Goal: Check status: Check status

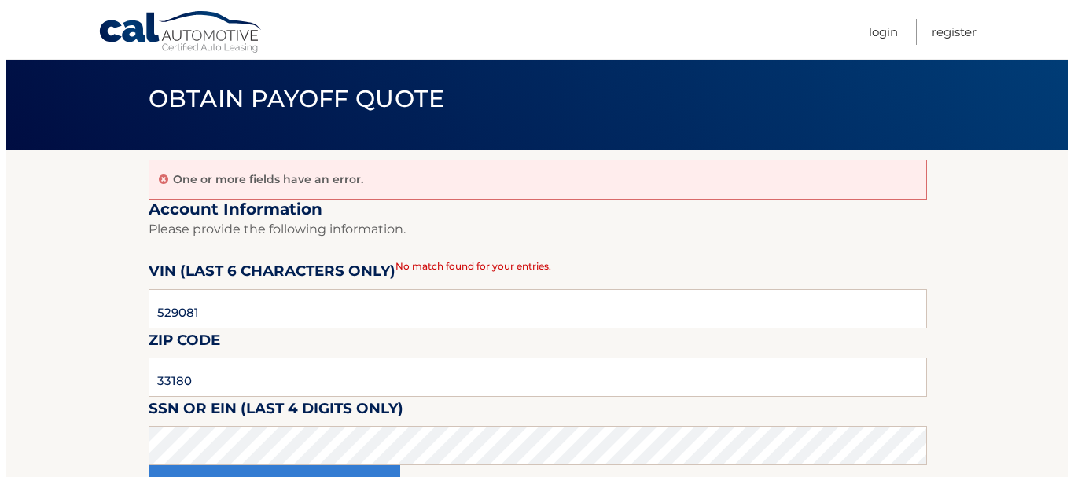
scroll to position [157, 0]
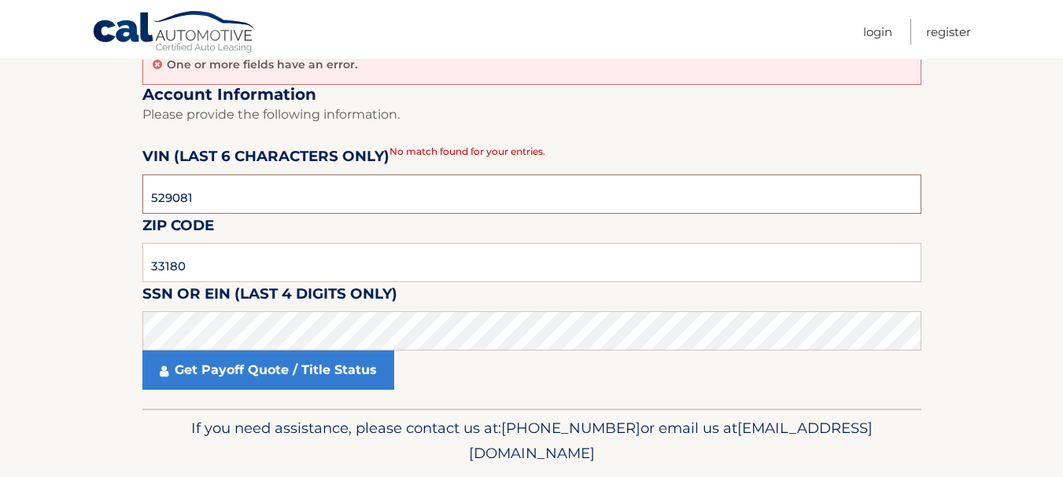
click at [216, 203] on input "529081" at bounding box center [531, 194] width 779 height 39
click at [195, 190] on input "text" at bounding box center [531, 194] width 779 height 39
type input "185913"
click at [206, 265] on input "33180" at bounding box center [531, 262] width 779 height 39
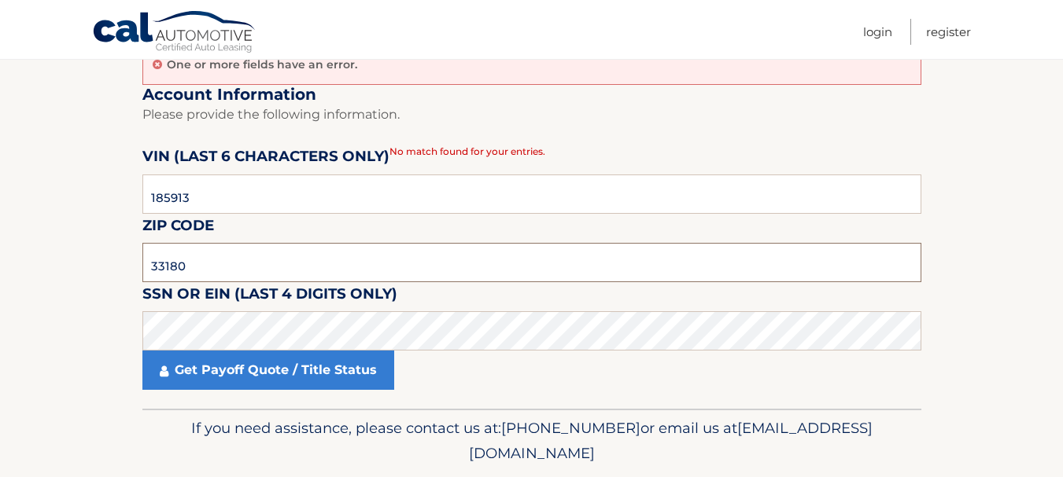
click at [206, 265] on input "33180" at bounding box center [531, 262] width 779 height 39
type input "33132"
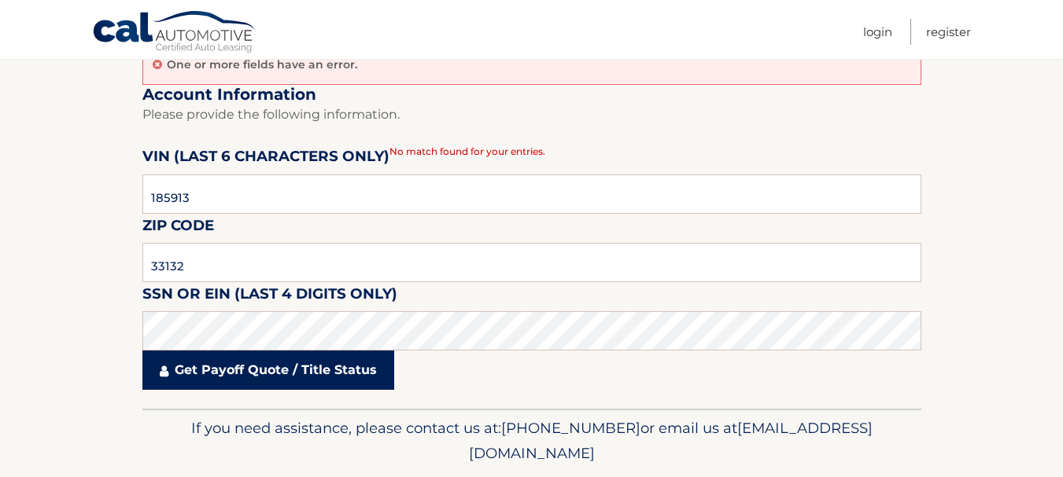
click at [237, 374] on link "Get Payoff Quote / Title Status" at bounding box center [268, 370] width 252 height 39
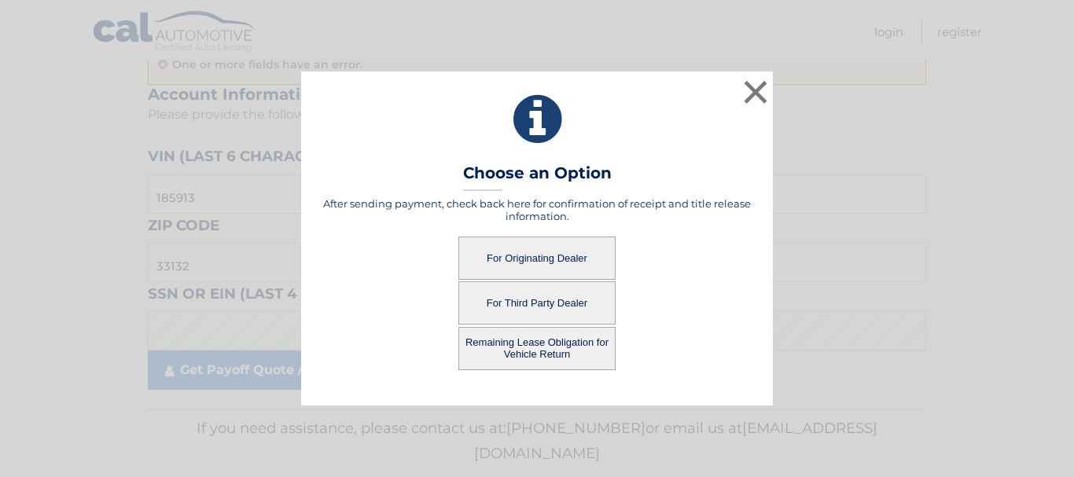
click at [569, 260] on button "For Originating Dealer" at bounding box center [537, 258] width 157 height 43
click at [532, 254] on button "For Originating Dealer" at bounding box center [537, 258] width 157 height 43
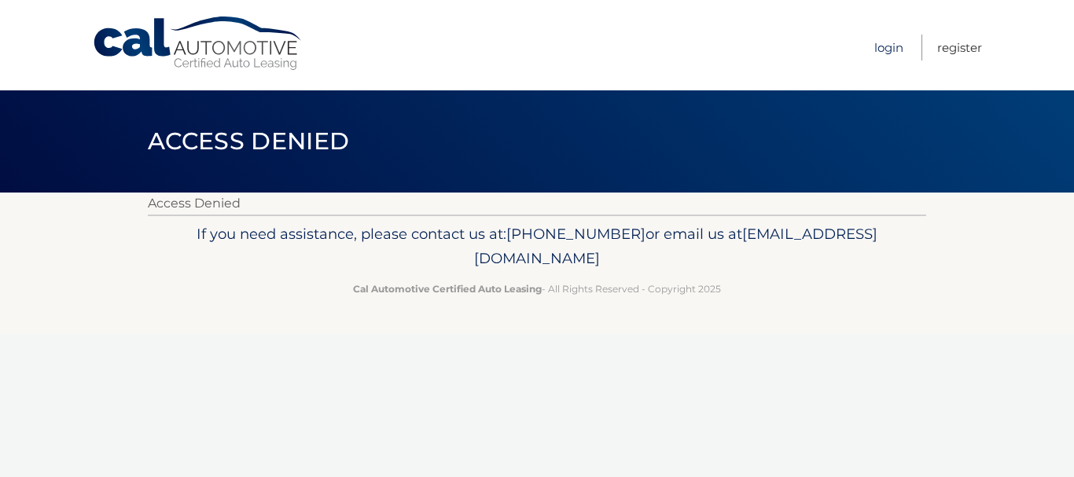
click at [875, 47] on link "Login" at bounding box center [889, 48] width 29 height 26
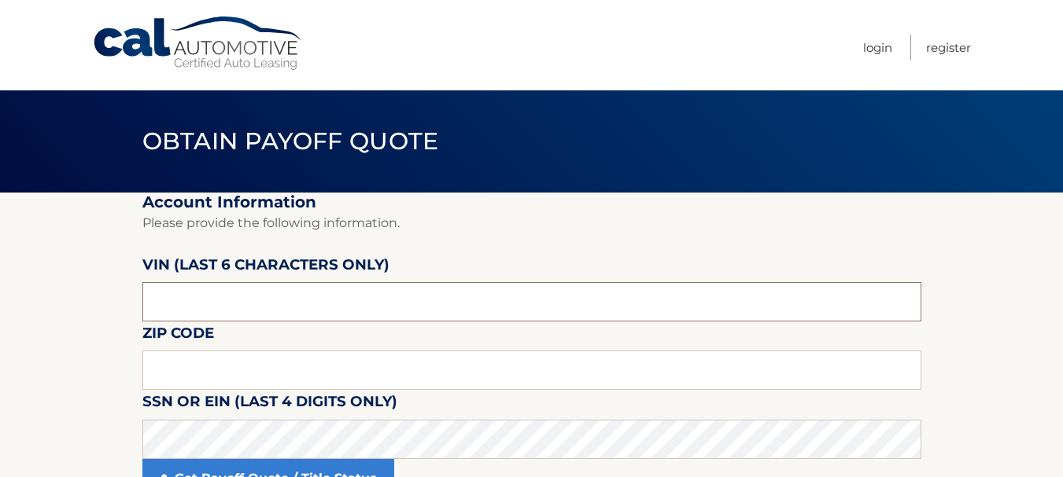
click at [197, 301] on input "text" at bounding box center [531, 301] width 779 height 39
drag, startPoint x: 197, startPoint y: 301, endPoint x: 134, endPoint y: 309, distance: 62.6
click at [134, 309] on section "Account Information Please provide the following information. VIN (last 6 chara…" at bounding box center [531, 355] width 1063 height 325
type input "185913"
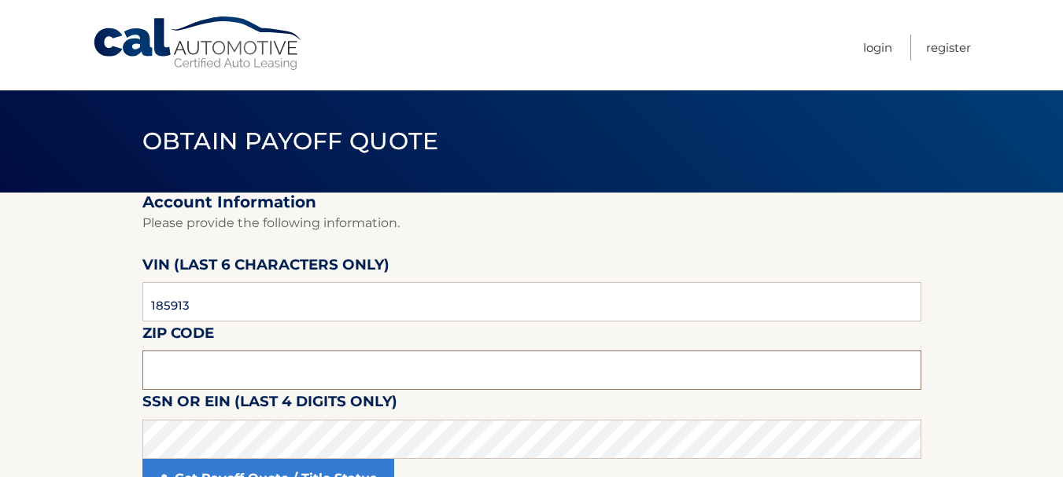
click at [170, 373] on input "text" at bounding box center [531, 370] width 779 height 39
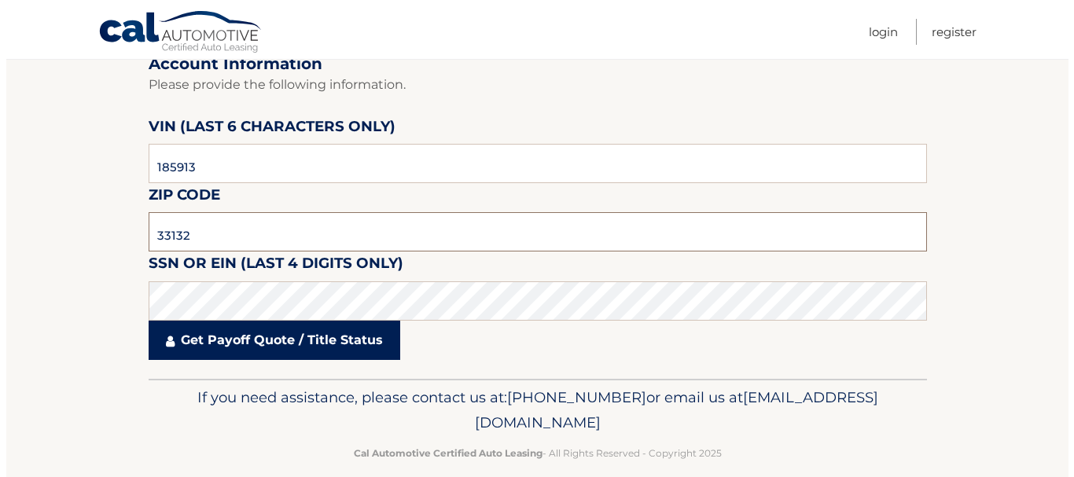
scroll to position [160, 0]
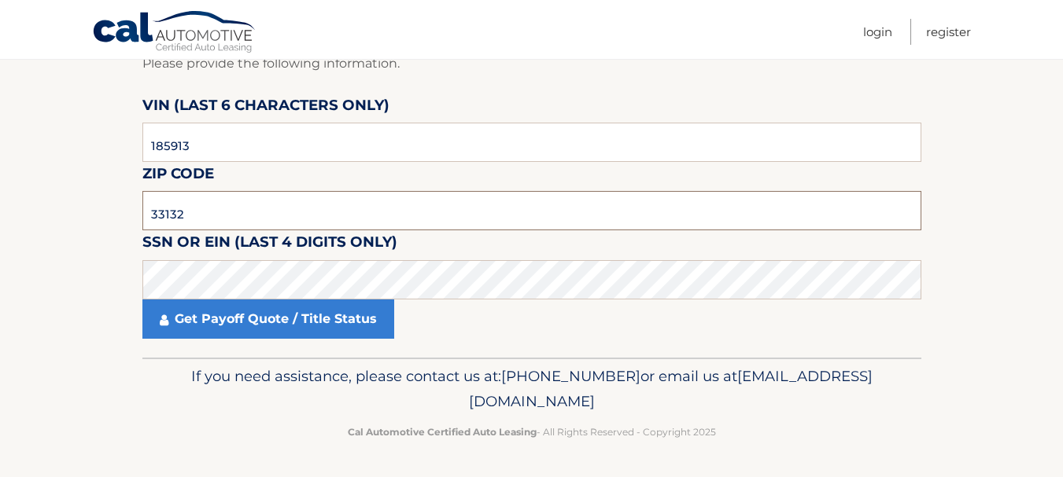
type input "33132"
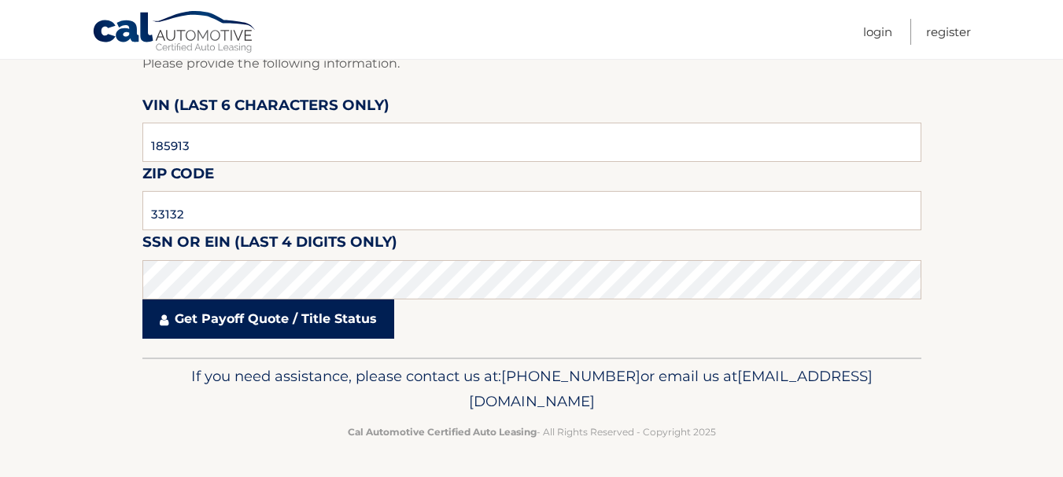
click at [200, 314] on link "Get Payoff Quote / Title Status" at bounding box center [268, 319] width 252 height 39
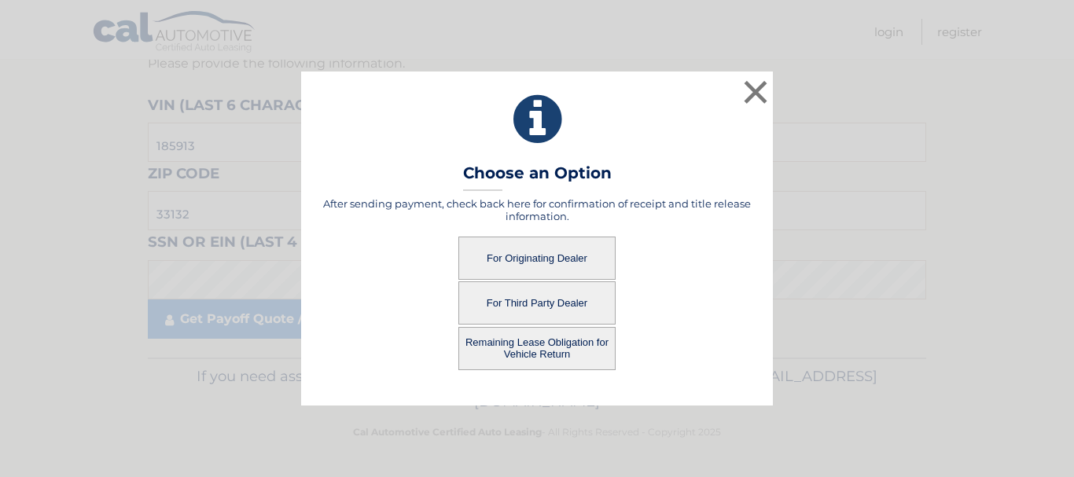
click at [563, 263] on button "For Originating Dealer" at bounding box center [537, 258] width 157 height 43
click at [541, 257] on button "For Originating Dealer" at bounding box center [537, 258] width 157 height 43
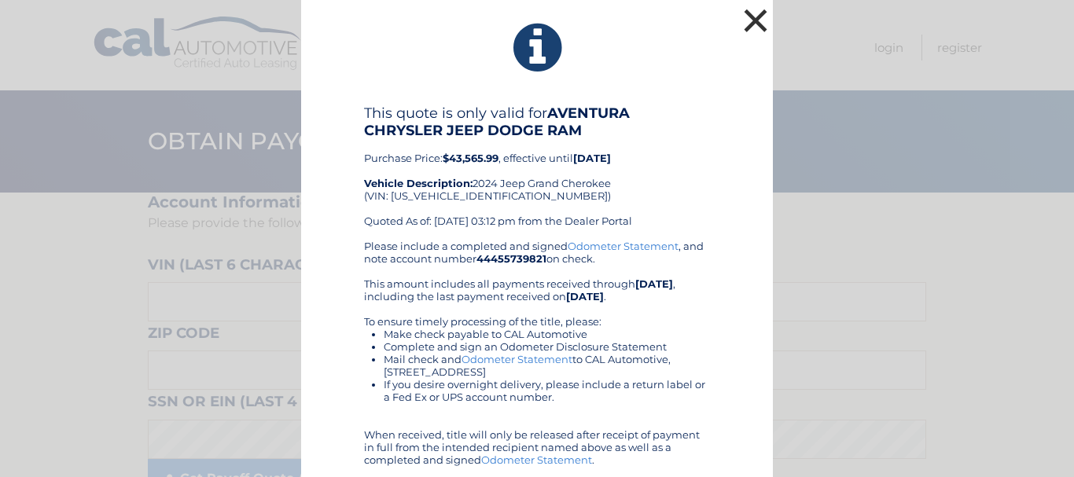
click at [752, 18] on button "×" at bounding box center [755, 20] width 31 height 31
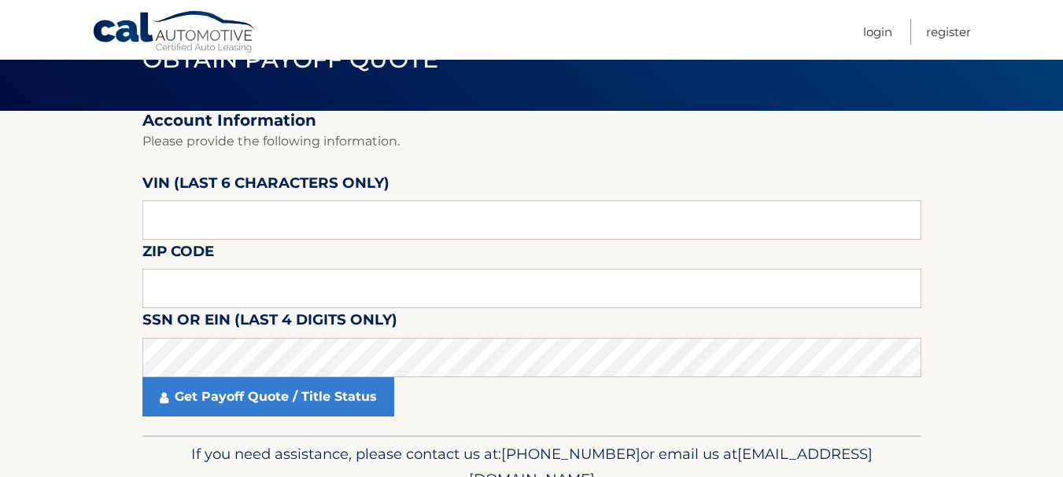
scroll to position [81, 0]
